Goal: Information Seeking & Learning: Learn about a topic

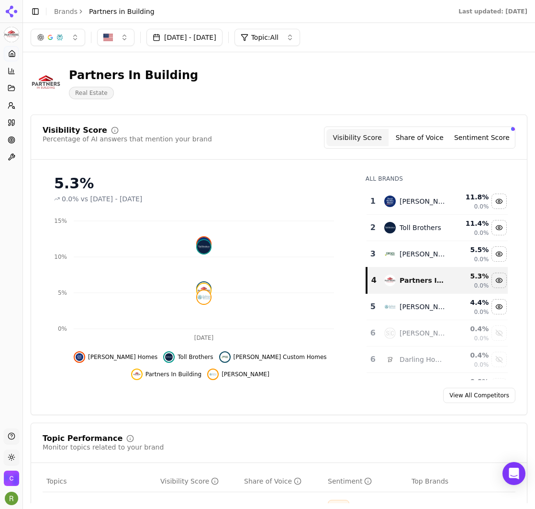
click at [488, 136] on button "Sentiment Score" at bounding box center [482, 137] width 62 height 17
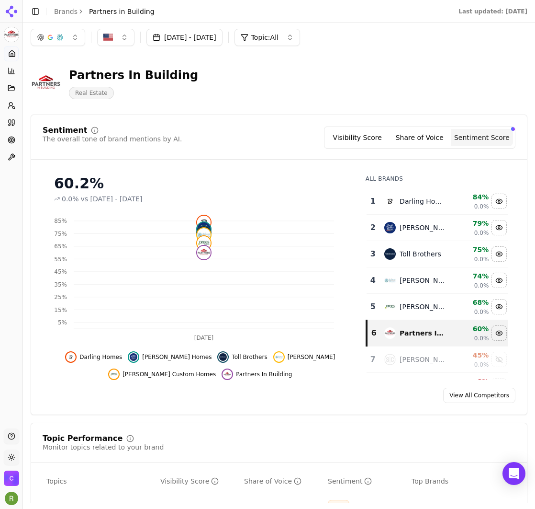
click at [413, 134] on button "Share of Voice" at bounding box center [420, 137] width 62 height 17
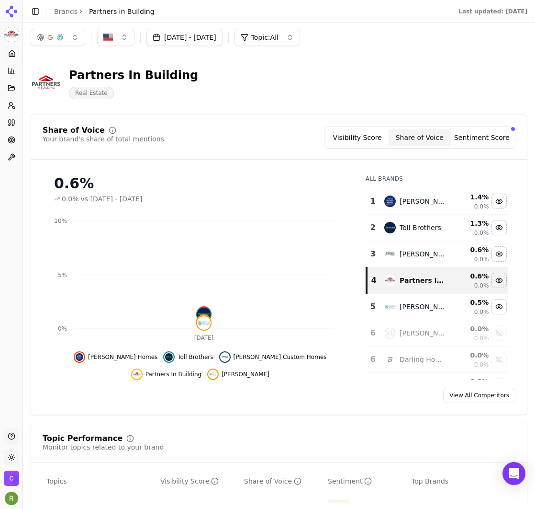
drag, startPoint x: 363, startPoint y: 143, endPoint x: 375, endPoint y: 139, distance: 12.0
click at [363, 143] on button "Visibility Score" at bounding box center [358, 137] width 62 height 17
click at [356, 136] on button "Visibility Score" at bounding box center [358, 137] width 62 height 17
click at [402, 136] on button "Share of Voice" at bounding box center [423, 137] width 62 height 17
click at [352, 139] on button "Visibility Score" at bounding box center [360, 137] width 62 height 17
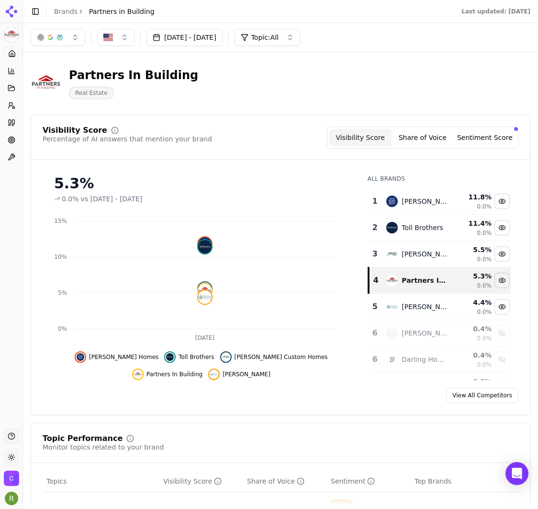
scroll to position [19, 0]
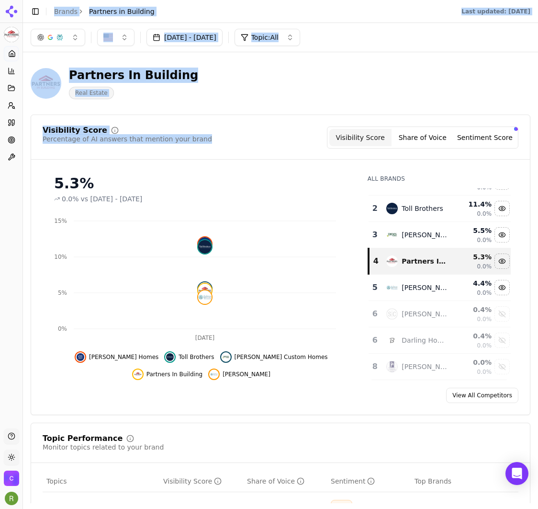
drag, startPoint x: 255, startPoint y: 143, endPoint x: 20, endPoint y: 45, distance: 254.6
click at [20, 45] on div "Partners in Building Platform Home Competition Topics Prompts Citations Optimiz…" at bounding box center [269, 254] width 538 height 509
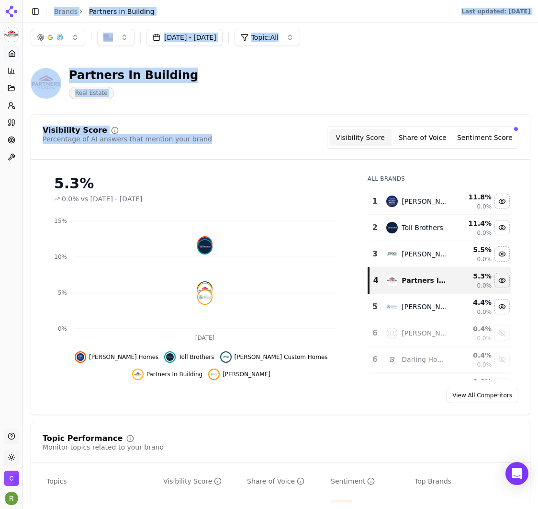
scroll to position [0, 0]
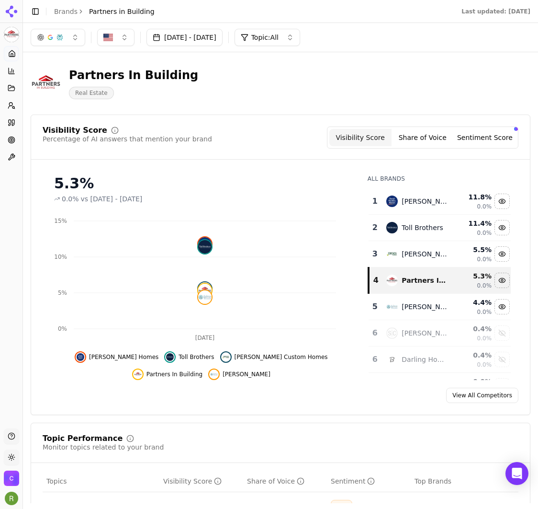
click at [268, 125] on div "Visibility Score Percentage of AI answers that mention your brand Visibility Sc…" at bounding box center [281, 264] width 500 height 300
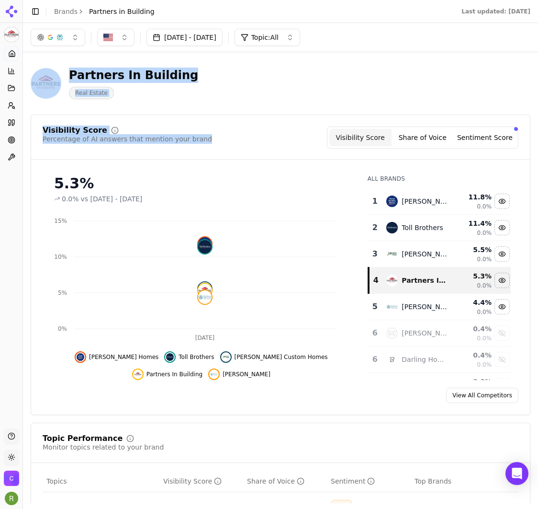
drag, startPoint x: 231, startPoint y: 143, endPoint x: 35, endPoint y: 57, distance: 213.8
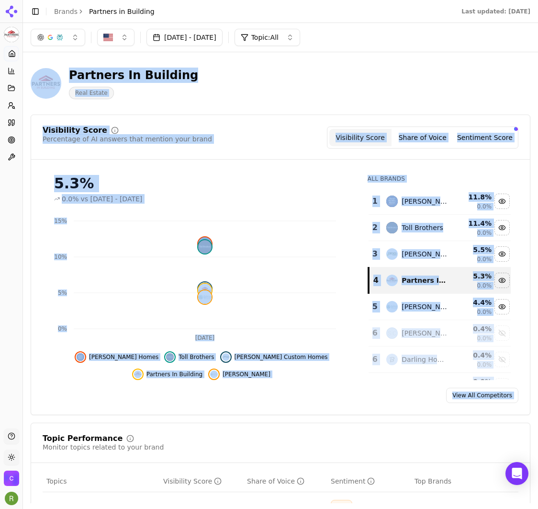
drag, startPoint x: 35, startPoint y: 57, endPoint x: 513, endPoint y: 406, distance: 592.0
click at [513, 406] on div "Visibility Score Percentage of AI answers that mention your brand Visibility Sc…" at bounding box center [281, 264] width 500 height 300
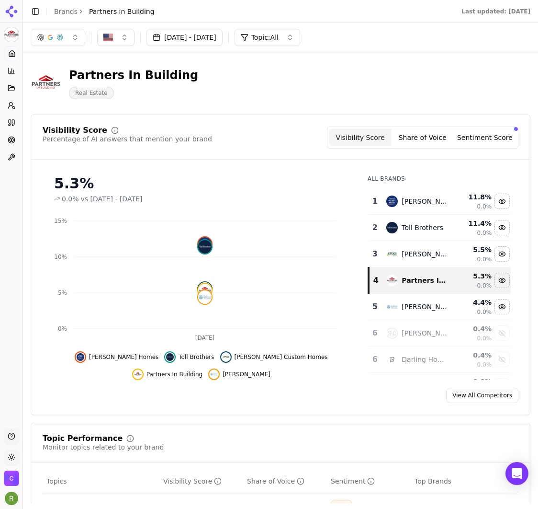
click at [237, 98] on div "Partners In Building Real Estate" at bounding box center [245, 84] width 429 height 32
click at [11, 141] on icon at bounding box center [12, 140] width 8 height 8
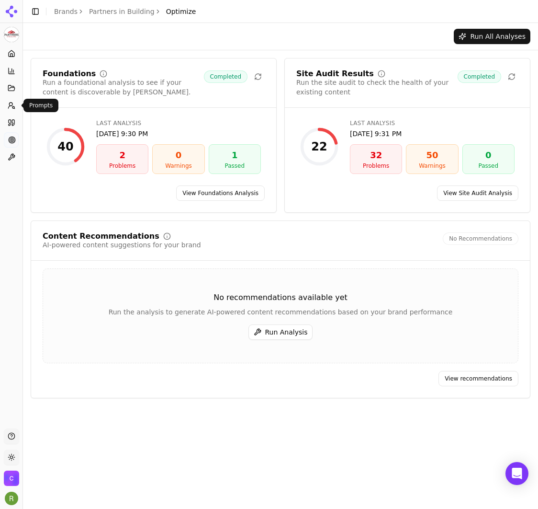
click at [12, 106] on icon at bounding box center [12, 106] width 8 height 8
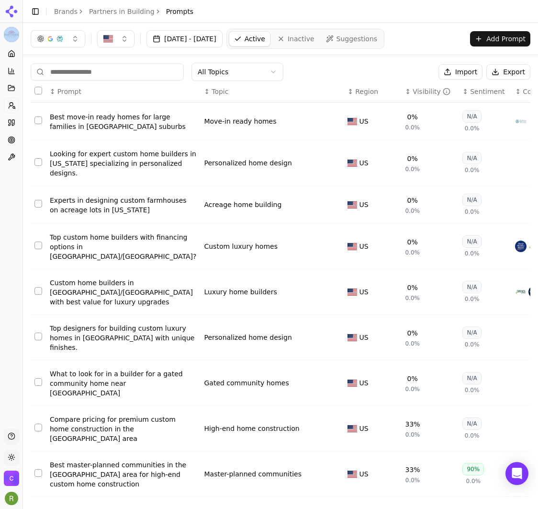
drag, startPoint x: 1, startPoint y: 96, endPoint x: -47, endPoint y: 95, distance: 48.9
click at [0, 95] on html "Partners in Building Platform Home Competition Topics Prompts Citations Optimiz…" at bounding box center [269, 254] width 538 height 509
click at [9, 137] on icon at bounding box center [12, 140] width 8 height 8
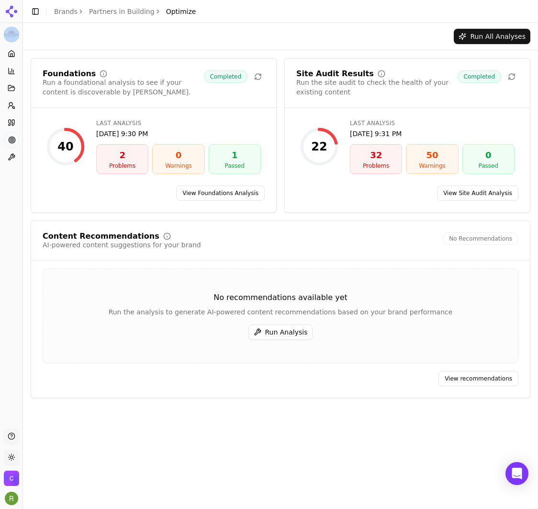
click at [217, 193] on link "View Foundations Analysis" at bounding box center [220, 192] width 89 height 15
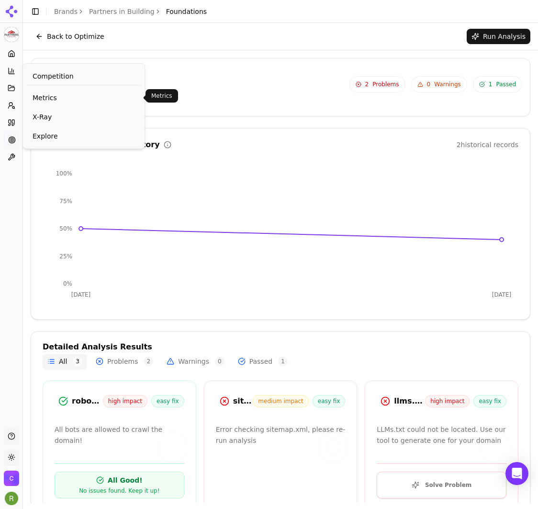
click at [54, 99] on span "Metrics" at bounding box center [84, 98] width 102 height 10
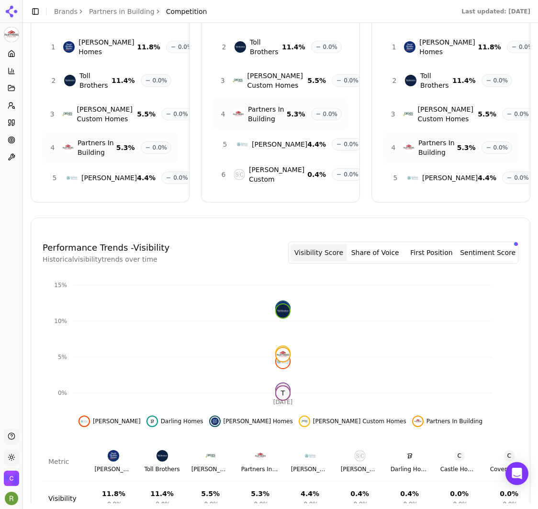
scroll to position [125, 0]
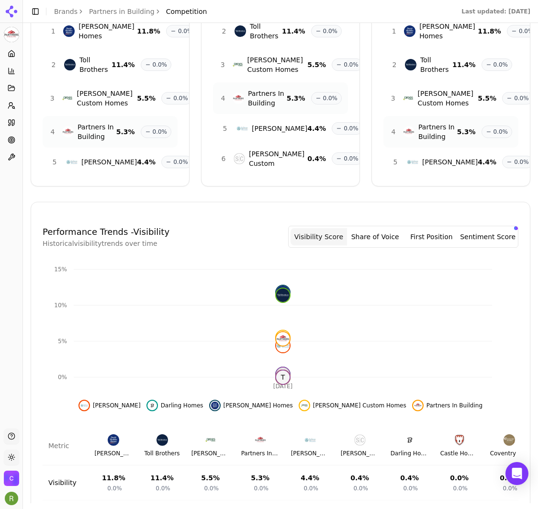
click at [167, 216] on div "Brand Competition Competition analysis for Partners in Building Top Brands 1 [P…" at bounding box center [281, 281] width 500 height 692
click at [477, 245] on button "Sentiment Score" at bounding box center [488, 236] width 57 height 17
click at [345, 245] on button "Visibility Score" at bounding box center [319, 236] width 57 height 17
click at [372, 245] on button "Share of Voice" at bounding box center [375, 236] width 57 height 17
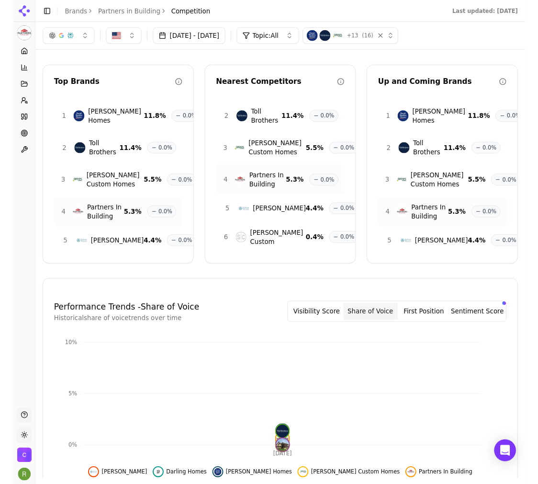
scroll to position [0, 0]
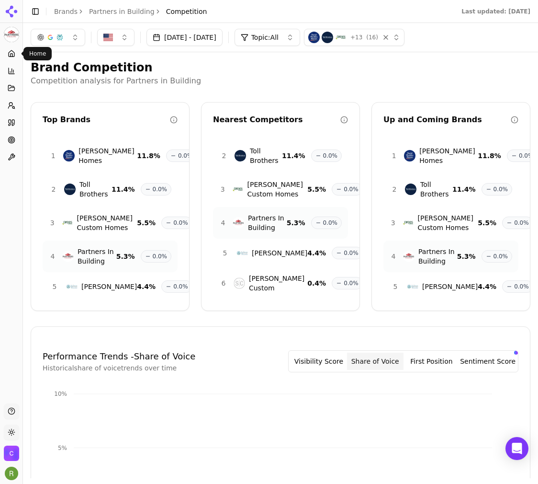
click at [10, 50] on icon at bounding box center [12, 54] width 8 height 8
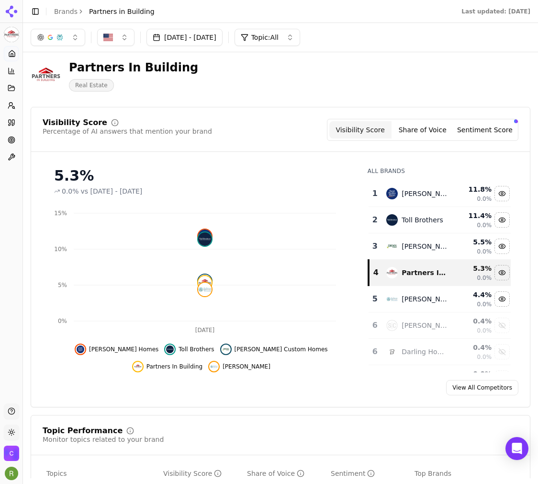
scroll to position [8, 0]
click at [415, 130] on button "Share of Voice" at bounding box center [423, 129] width 62 height 17
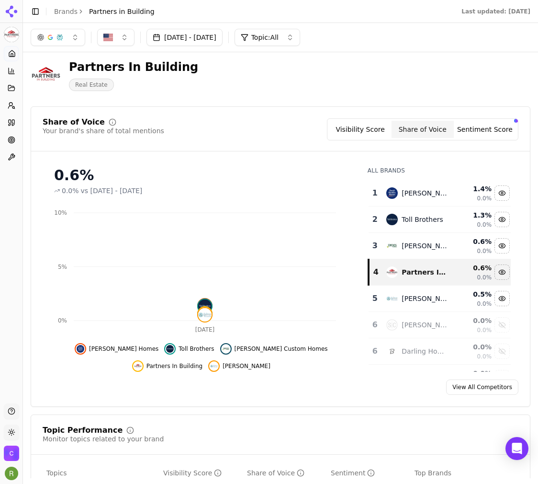
click at [473, 127] on button "Sentiment Score" at bounding box center [485, 129] width 62 height 17
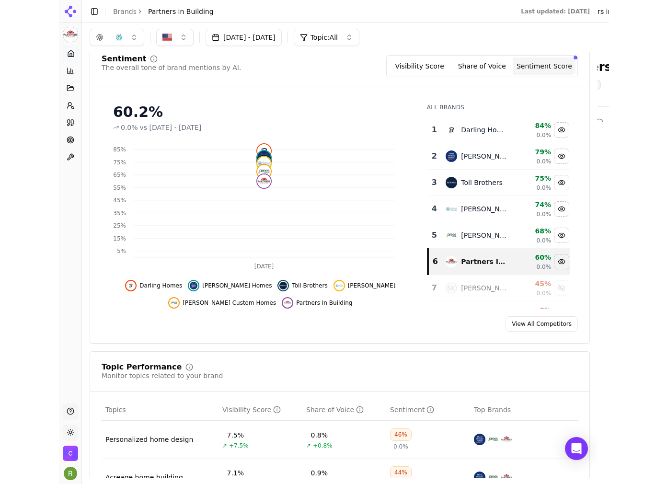
scroll to position [64, 0]
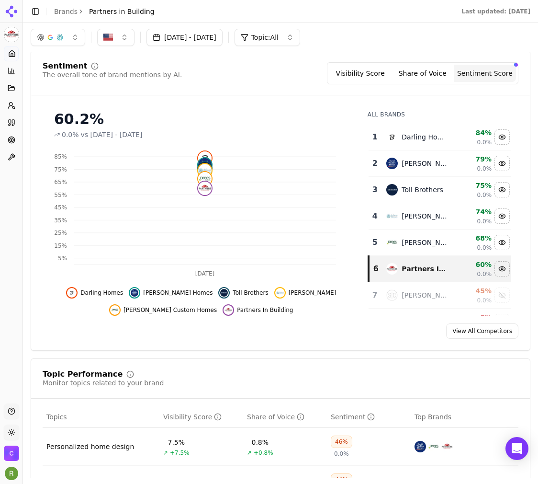
click at [3, 96] on div "Platform Home Competition Topics Prompts Citations Optimize Toolbox" at bounding box center [11, 105] width 23 height 126
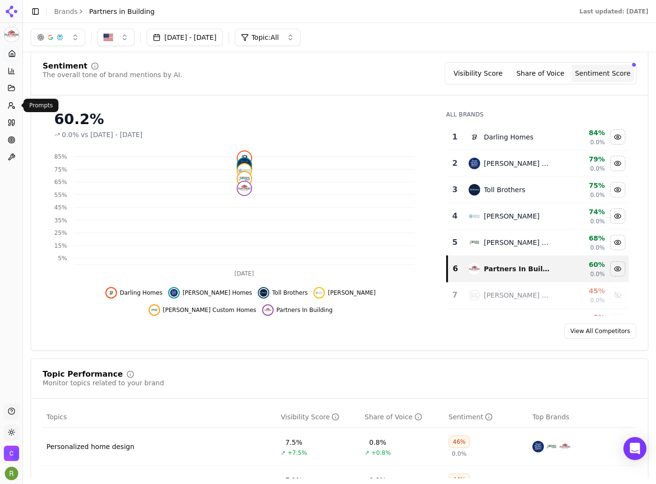
click at [10, 103] on icon at bounding box center [12, 106] width 8 height 8
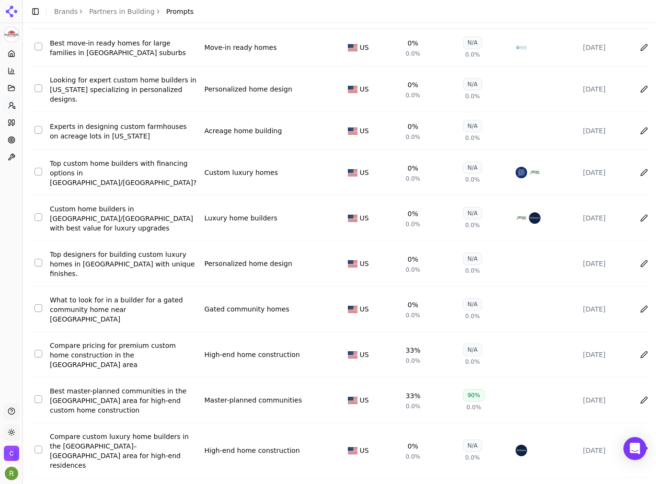
scroll to position [75, 0]
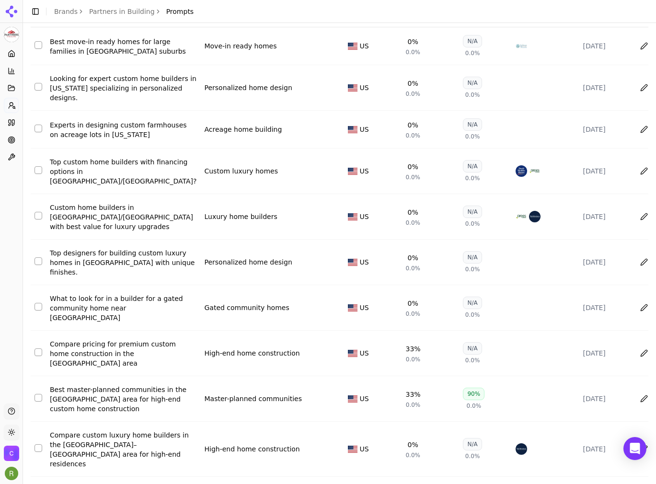
click at [168, 459] on html "Partners in Building Platform Home Competition Topics Prompts Citations Optimiz…" at bounding box center [328, 242] width 656 height 484
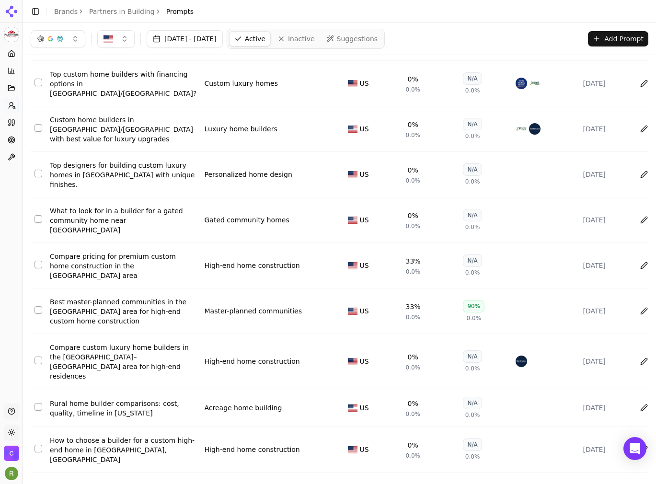
scroll to position [0, 0]
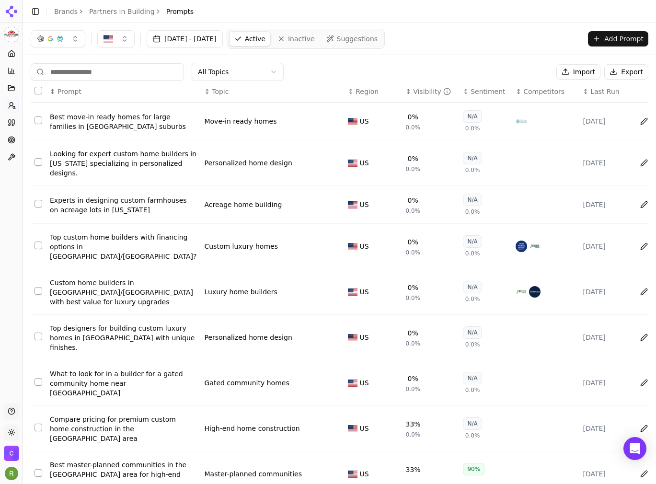
click at [413, 92] on div "Visibility" at bounding box center [432, 92] width 38 height 10
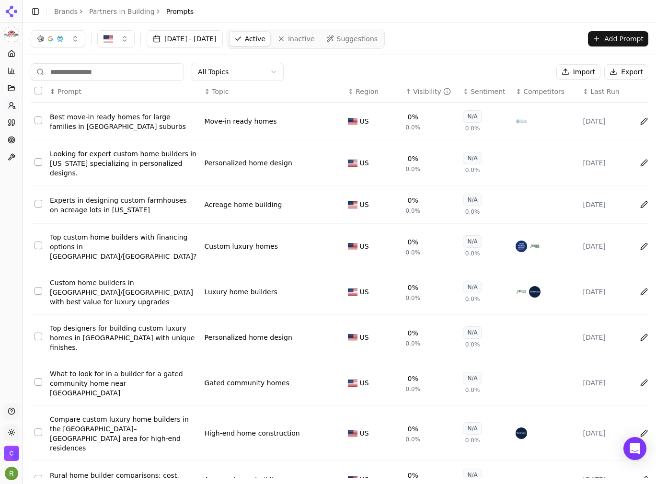
click at [413, 92] on div "Visibility" at bounding box center [432, 92] width 38 height 10
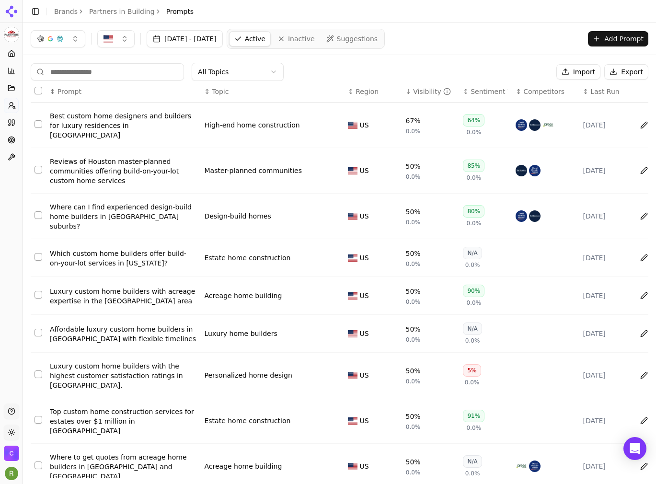
click at [88, 122] on div "Best custom home designers and builders for luxury residences in [GEOGRAPHIC_DA…" at bounding box center [123, 125] width 147 height 29
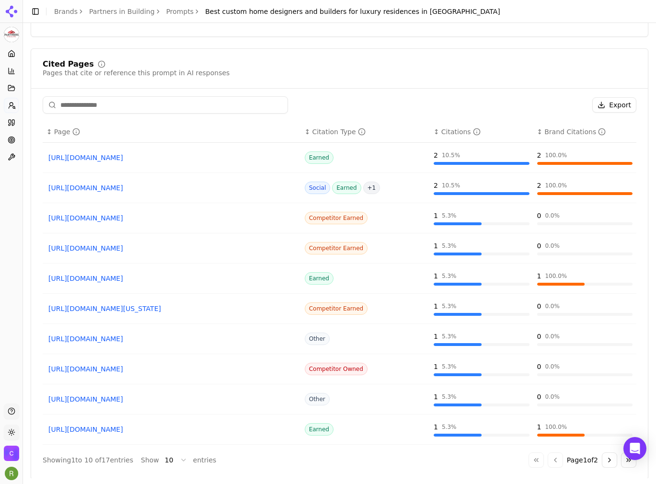
scroll to position [485, 0]
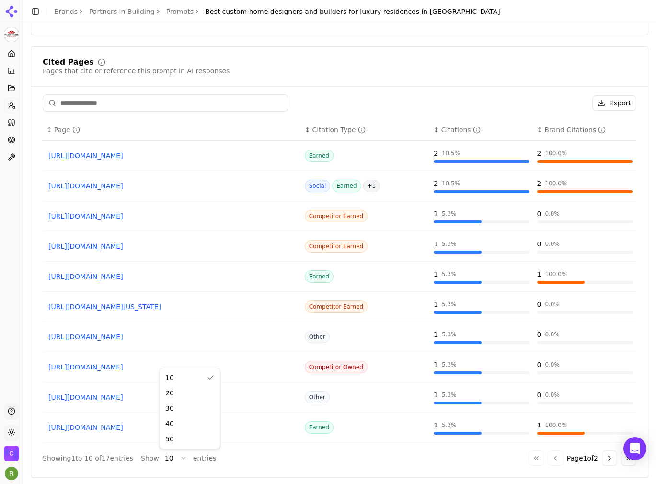
click at [173, 458] on html "Partners in Building Platform Home Competition Topics Prompts Citations Optimiz…" at bounding box center [328, 242] width 656 height 484
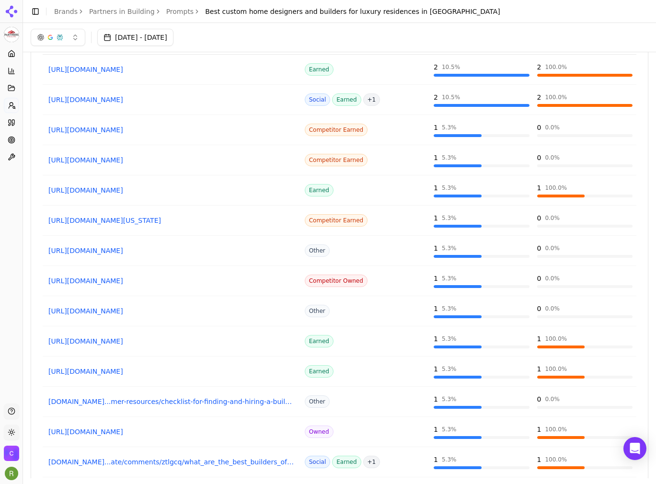
scroll to position [569, 0]
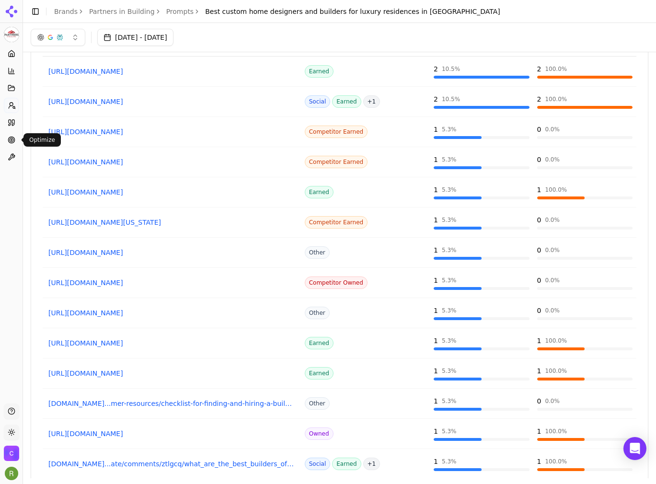
click at [10, 138] on icon at bounding box center [12, 140] width 8 height 8
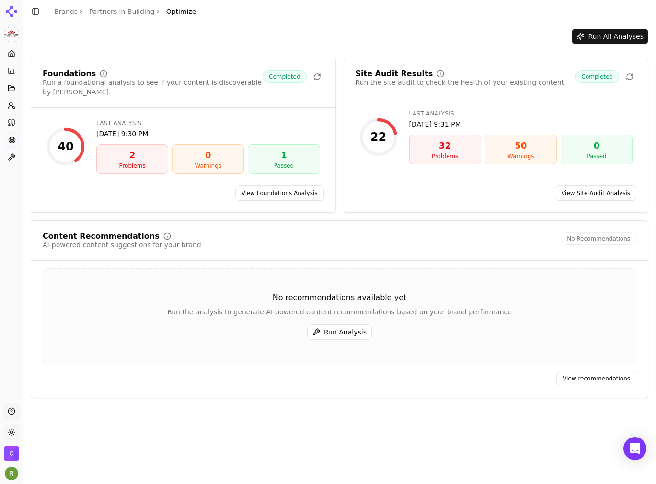
click at [253, 185] on link "View Foundations Analysis" at bounding box center [279, 192] width 89 height 15
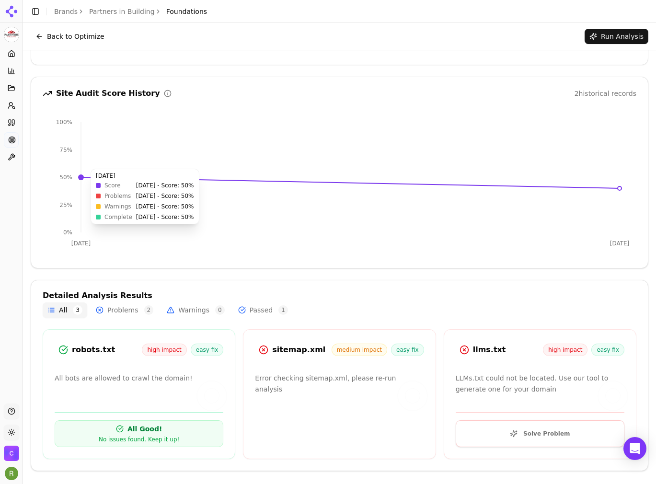
scroll to position [51, 0]
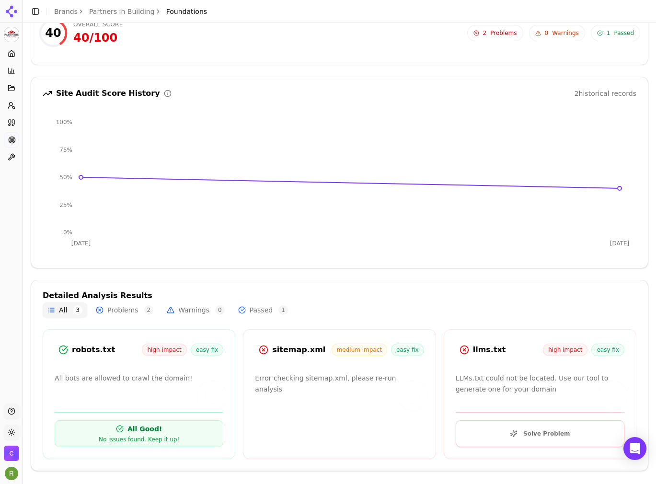
click at [132, 308] on button "Problems 2" at bounding box center [124, 309] width 67 height 15
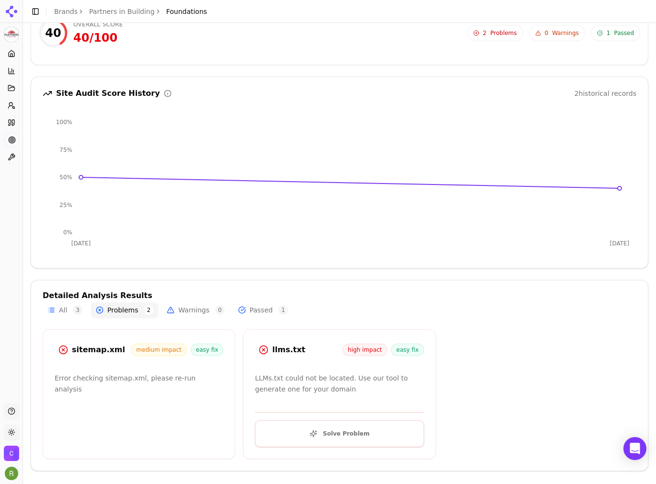
click at [68, 309] on button "All 3" at bounding box center [65, 309] width 45 height 15
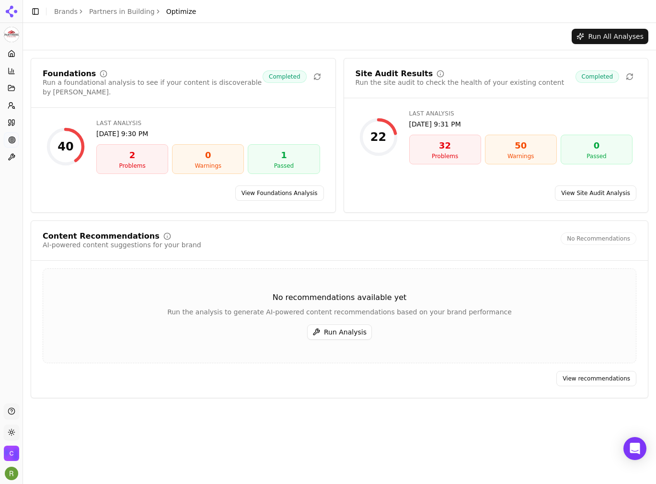
click at [533, 186] on link "View Site Audit Analysis" at bounding box center [595, 192] width 81 height 15
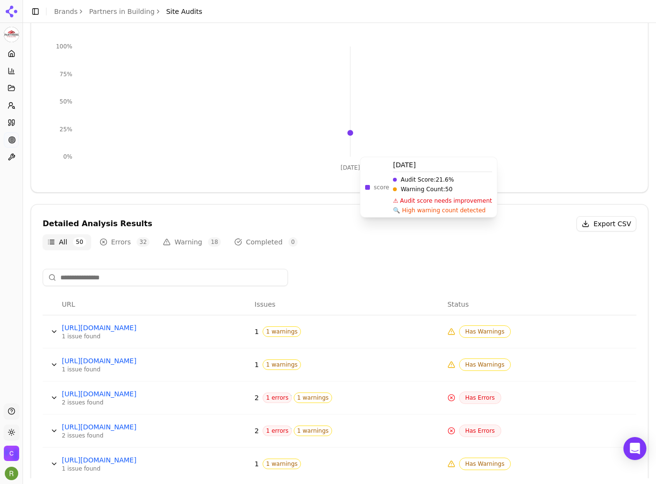
scroll to position [190, 0]
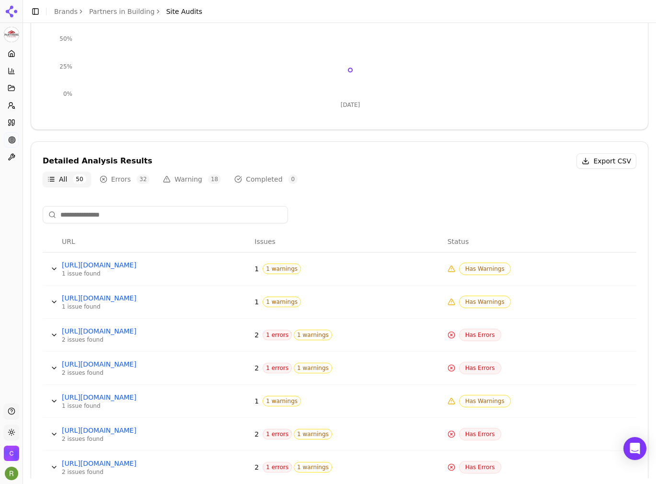
click at [51, 268] on button "Data table" at bounding box center [53, 268] width 15 height 15
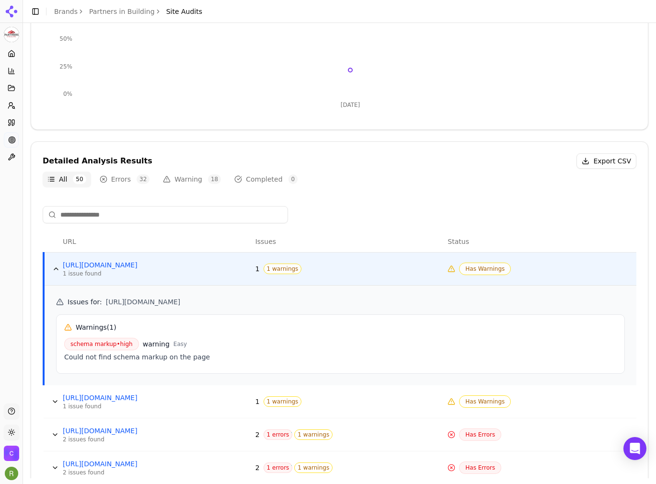
click at [51, 268] on button "Data table" at bounding box center [55, 268] width 15 height 15
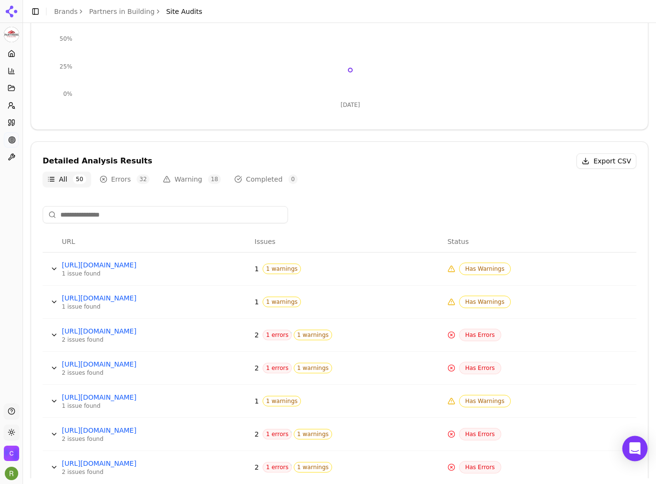
click at [533, 448] on icon "Open Intercom Messenger" at bounding box center [634, 448] width 11 height 12
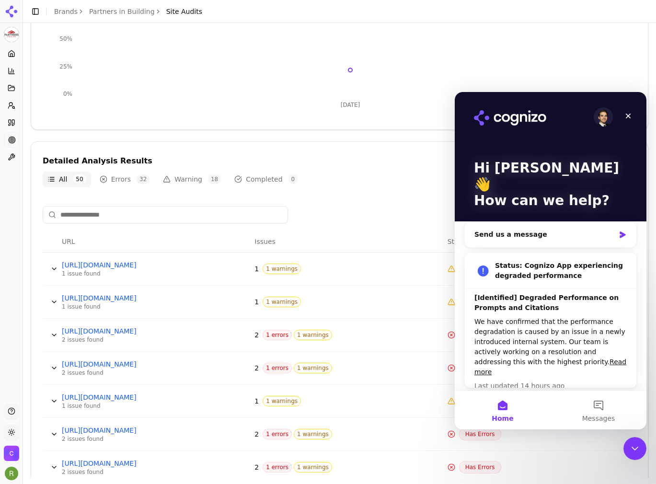
scroll to position [0, 0]
click at [533, 116] on icon "Close" at bounding box center [628, 116] width 8 height 8
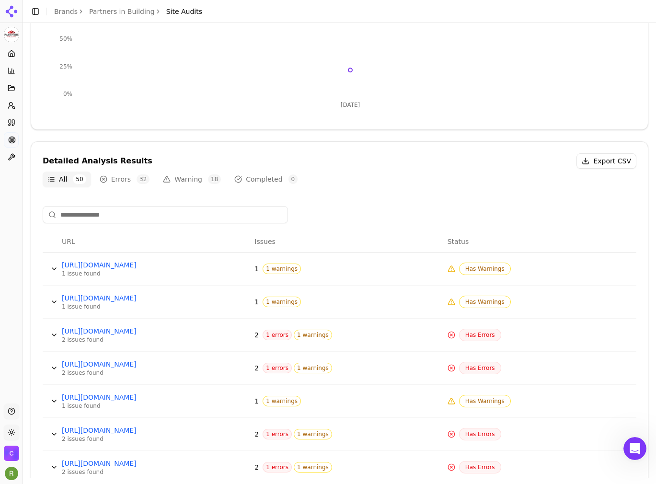
click at [338, 221] on div at bounding box center [339, 214] width 593 height 17
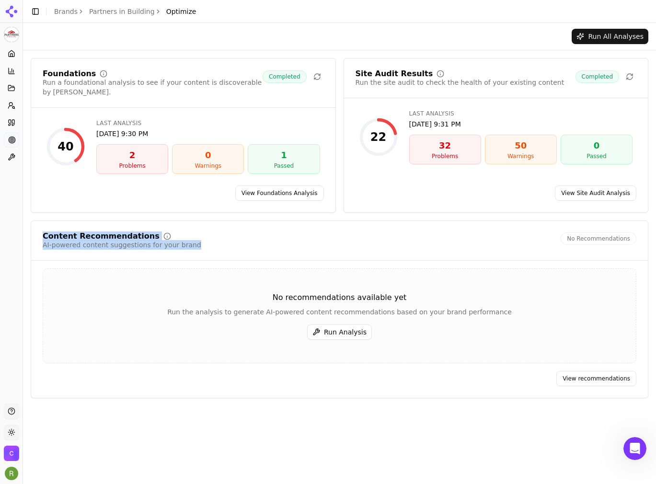
drag, startPoint x: 204, startPoint y: 236, endPoint x: 38, endPoint y: 216, distance: 167.0
click at [38, 220] on div "Content Recommendations AI-powered content suggestions for your brand No Recomm…" at bounding box center [339, 309] width 617 height 178
click at [242, 232] on div "Content Recommendations AI-powered content suggestions for your brand No Recomm…" at bounding box center [339, 240] width 593 height 17
click at [324, 324] on button "Run Analysis" at bounding box center [339, 331] width 65 height 15
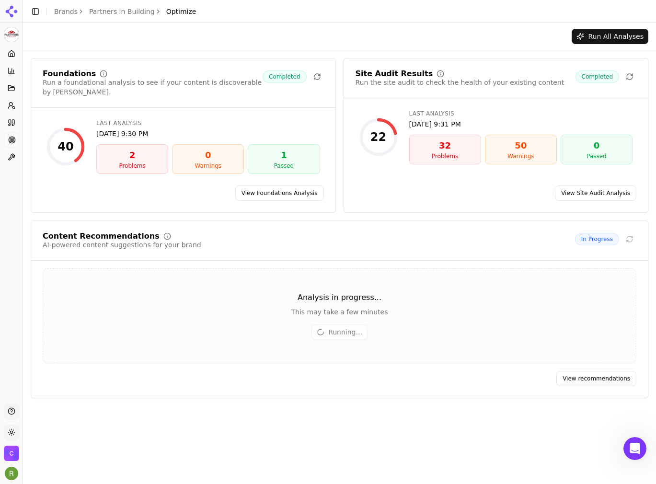
click at [10, 54] on icon at bounding box center [12, 54] width 8 height 8
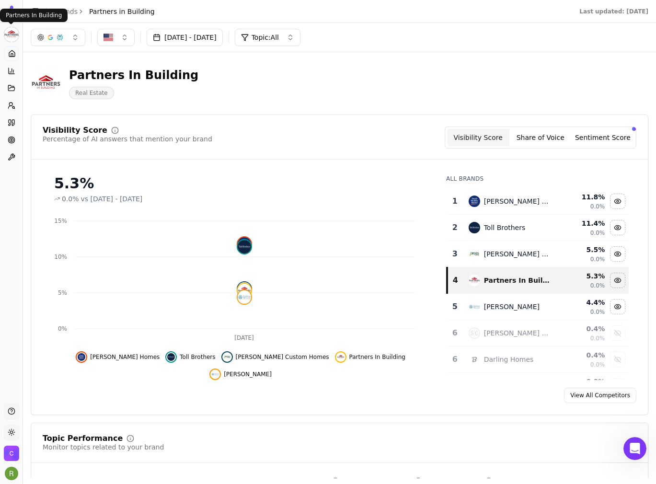
click at [12, 33] on html "Partners in Building Platform Home Competition Topics Prompts Citations Optimiz…" at bounding box center [328, 242] width 656 height 484
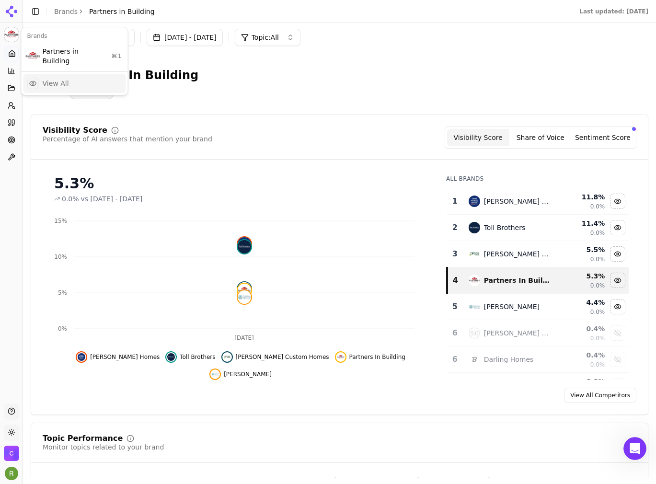
click at [53, 79] on div "View All" at bounding box center [56, 84] width 26 height 10
